Goal: Navigation & Orientation: Find specific page/section

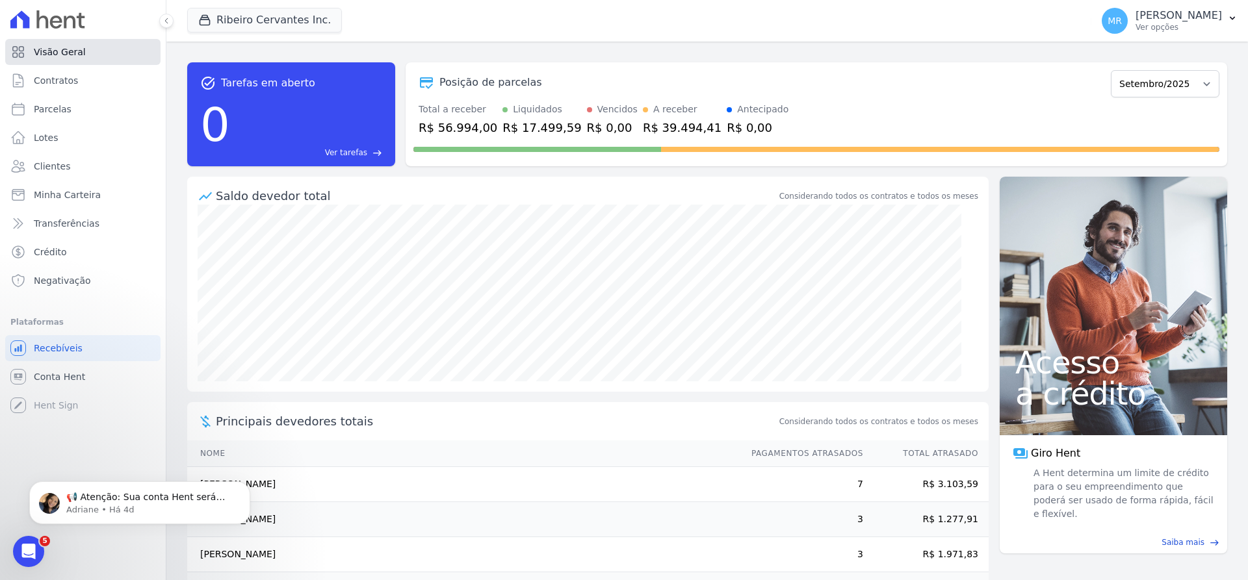
click at [77, 49] on span "Visão Geral" at bounding box center [60, 52] width 52 height 13
